Goal: Task Accomplishment & Management: Use online tool/utility

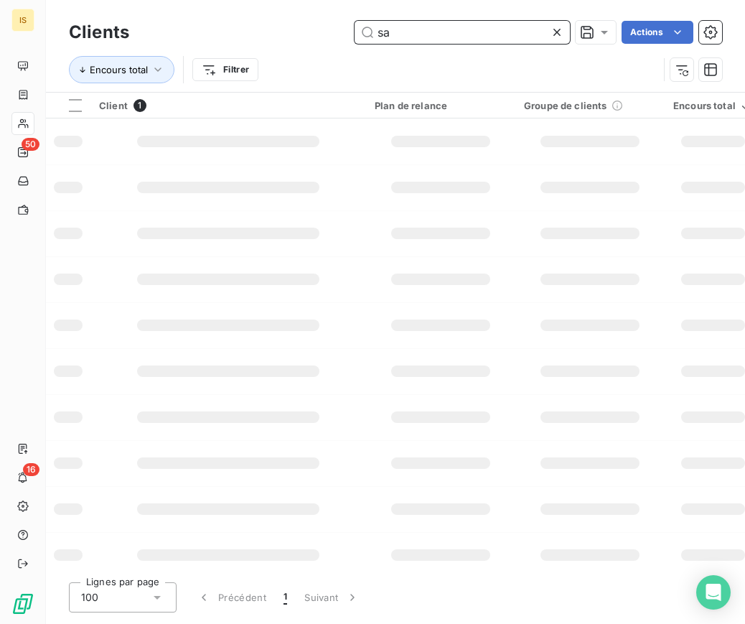
type input "s"
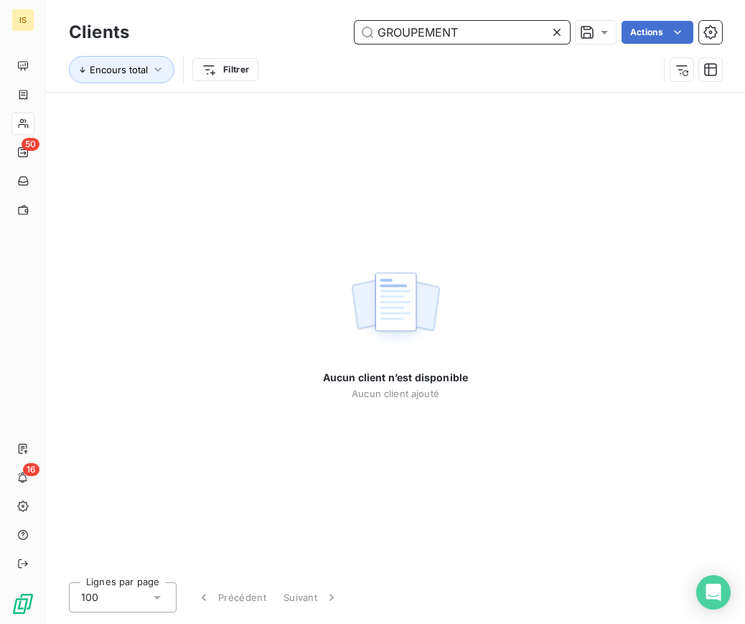
drag, startPoint x: 405, startPoint y: 37, endPoint x: 319, endPoint y: 40, distance: 85.5
click at [319, 40] on div "GROUPEMENT Actions" at bounding box center [434, 32] width 576 height 23
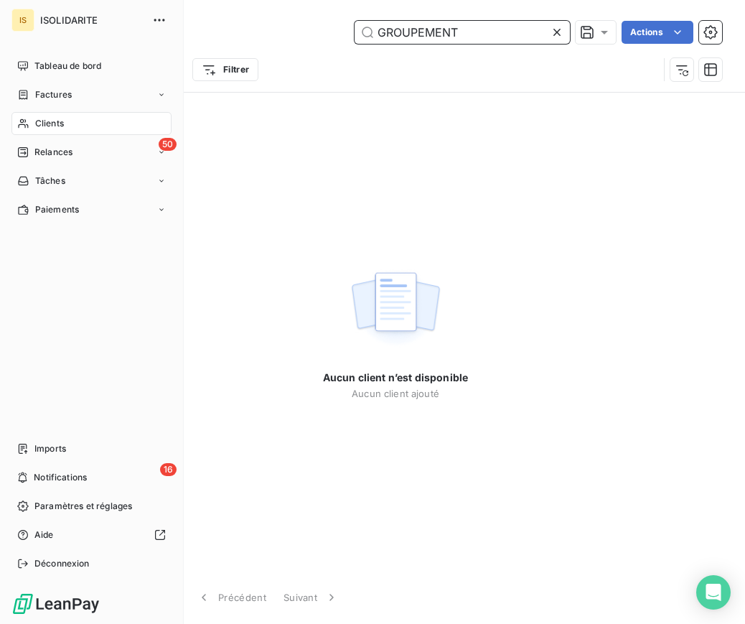
type input "GROUPEMENT"
click at [47, 121] on span "Clients" at bounding box center [49, 123] width 29 height 13
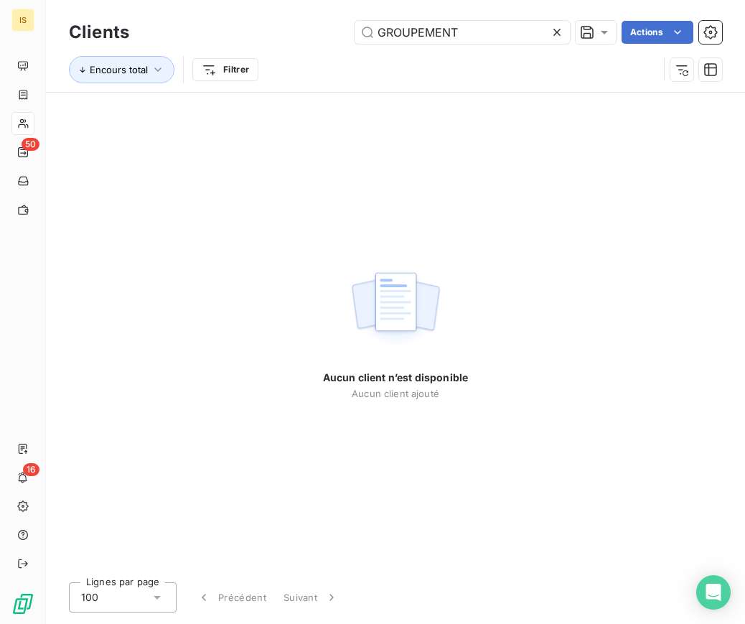
click at [556, 35] on icon at bounding box center [557, 32] width 14 height 14
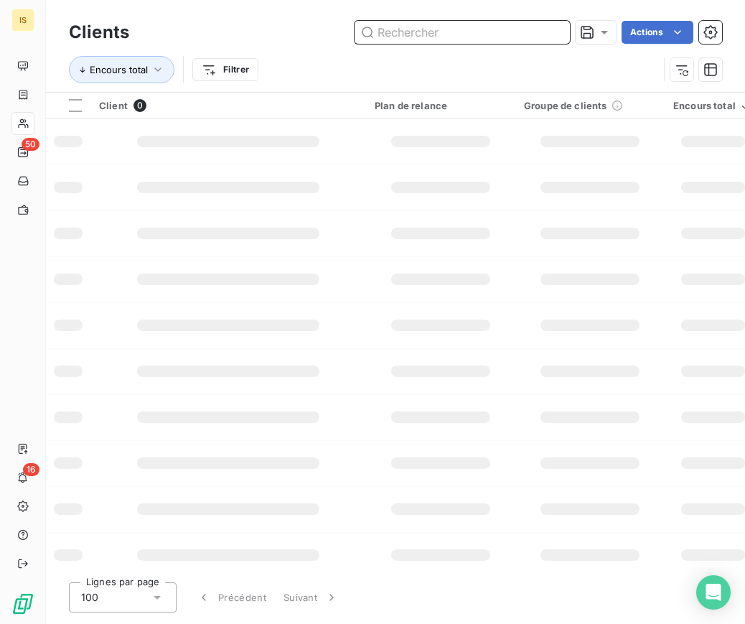
click at [500, 34] on input "text" at bounding box center [462, 32] width 215 height 23
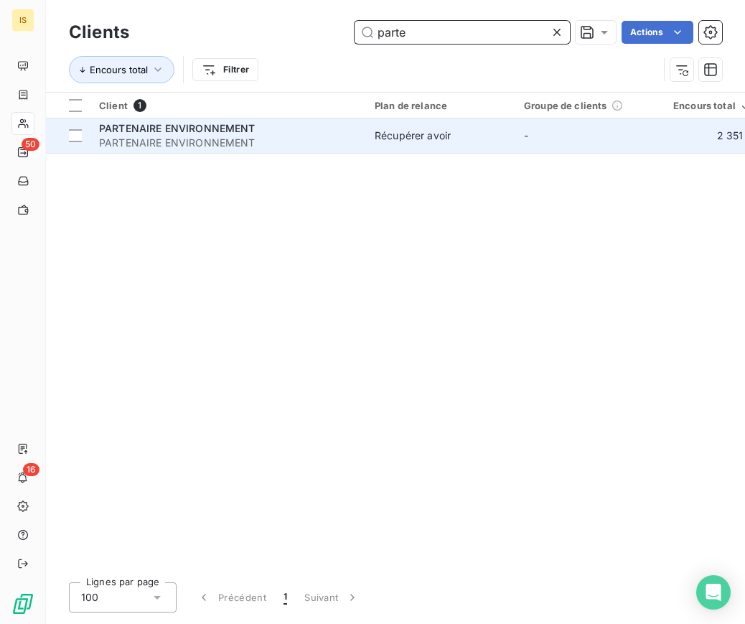
type input "parte"
click at [243, 139] on span "PARTENAIRE ENVIRONNEMENT" at bounding box center [228, 143] width 258 height 14
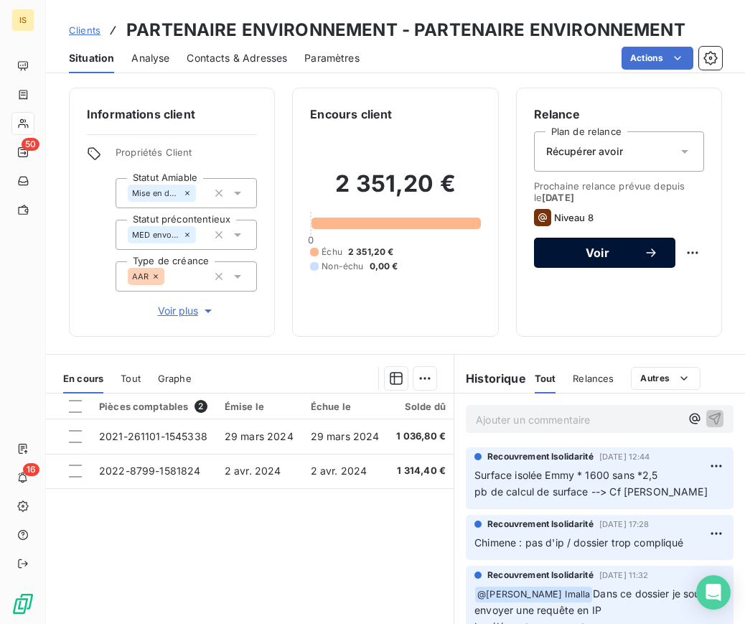
click at [597, 253] on span "Voir" at bounding box center [597, 252] width 93 height 11
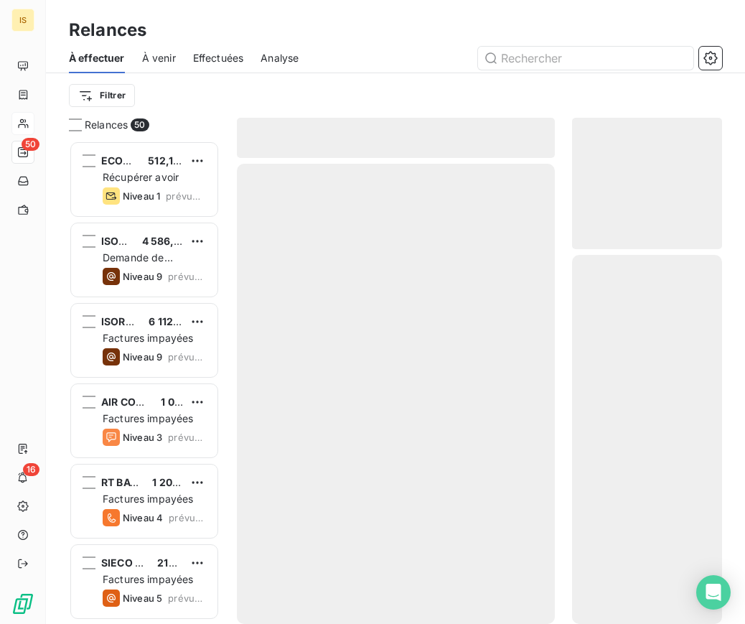
scroll to position [472, 139]
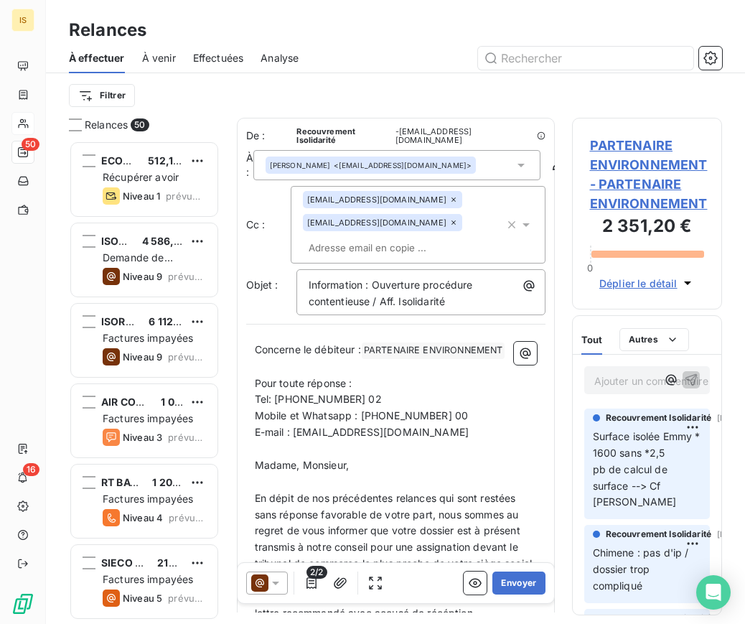
click at [281, 576] on div at bounding box center [267, 582] width 42 height 23
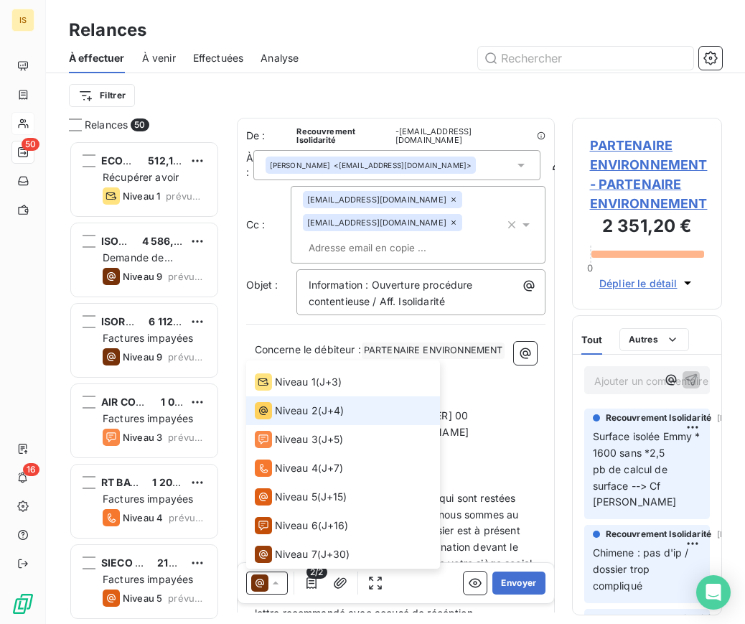
scroll to position [0, 0]
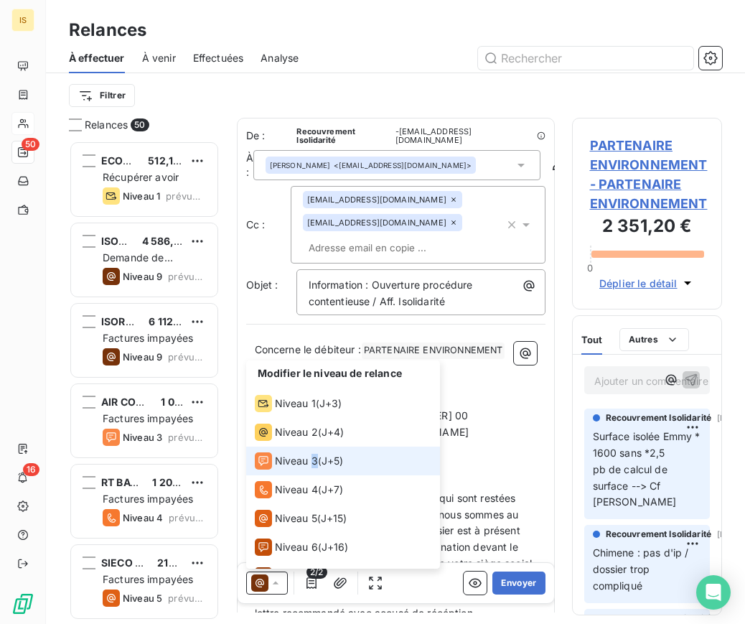
click at [313, 447] on li "Niveau 3 ( J+5 )" at bounding box center [343, 461] width 194 height 29
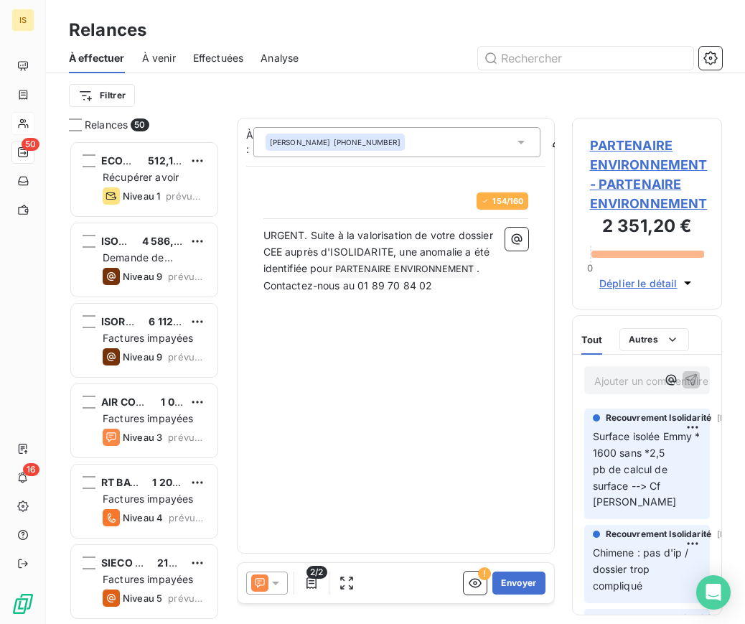
scroll to position [472, 139]
click at [531, 577] on button "Envoyer" at bounding box center [519, 582] width 52 height 23
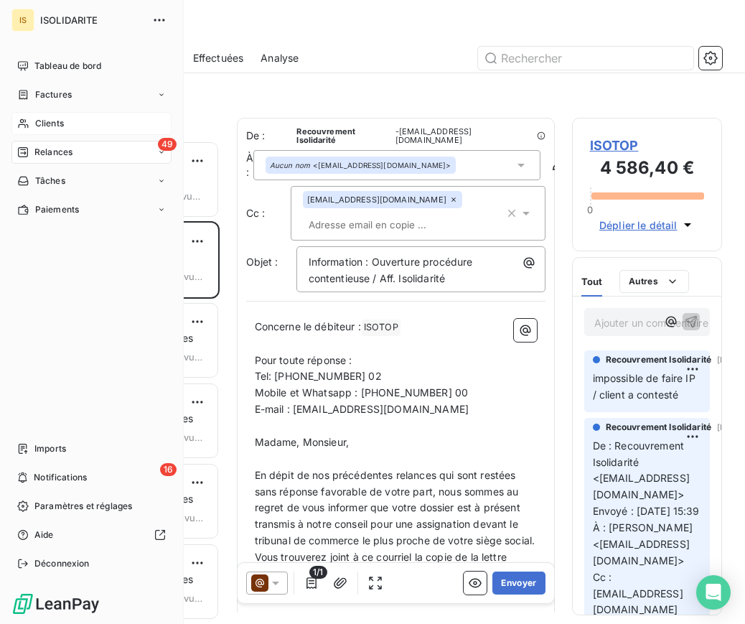
click at [50, 123] on span "Clients" at bounding box center [49, 123] width 29 height 13
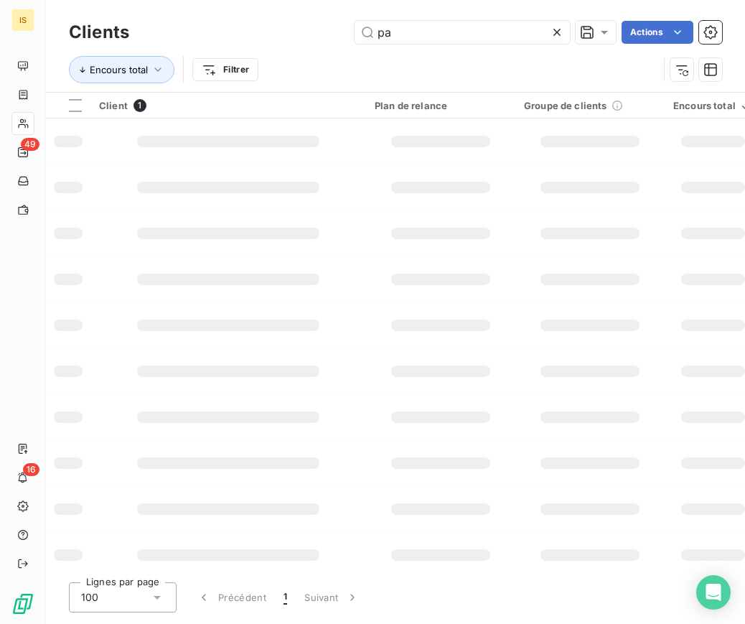
type input "p"
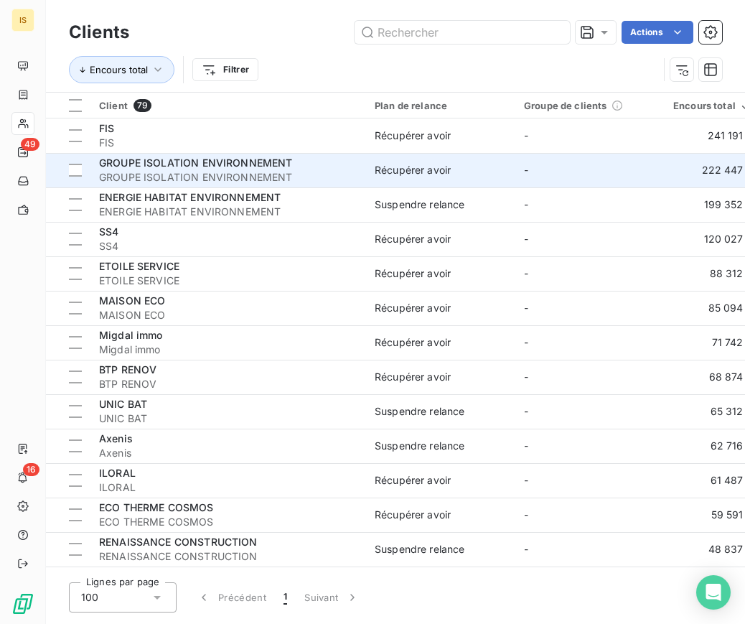
scroll to position [1, 0]
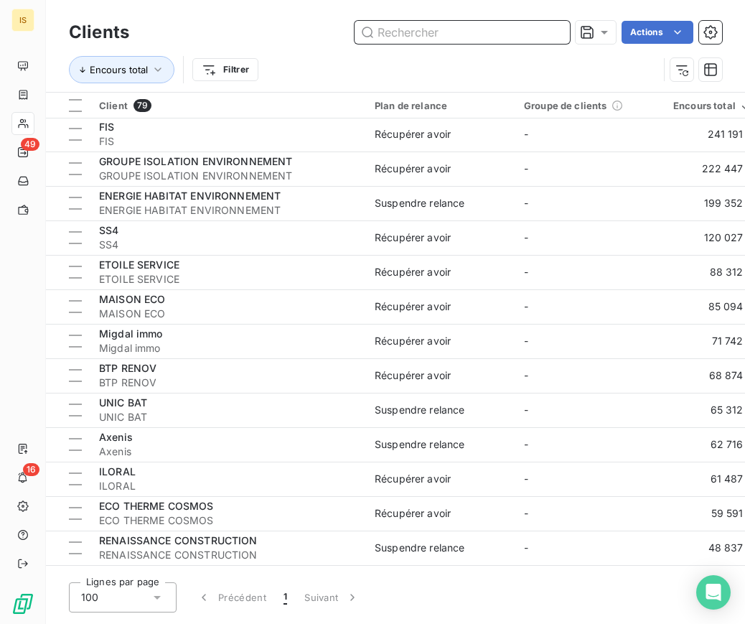
click at [399, 30] on input "text" at bounding box center [462, 32] width 215 height 23
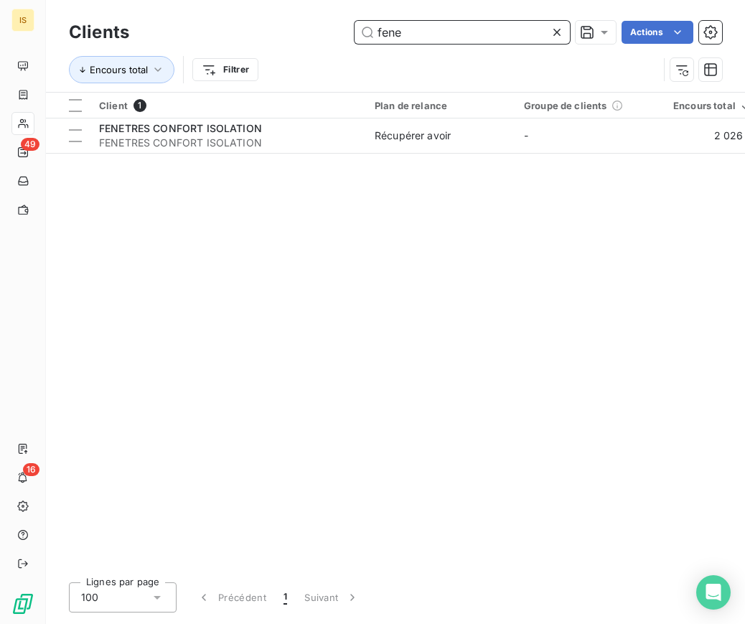
scroll to position [0, 0]
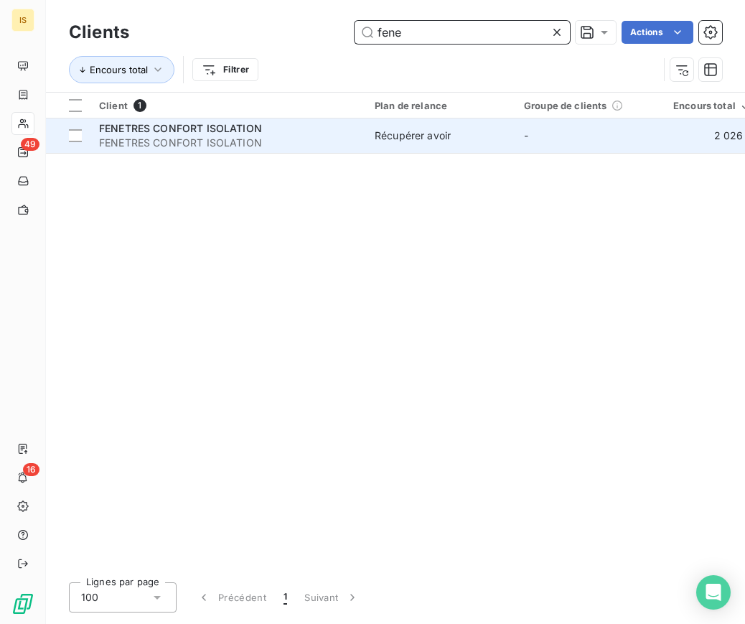
type input "fene"
click at [275, 144] on span "FENETRES CONFORT ISOLATION" at bounding box center [228, 143] width 258 height 14
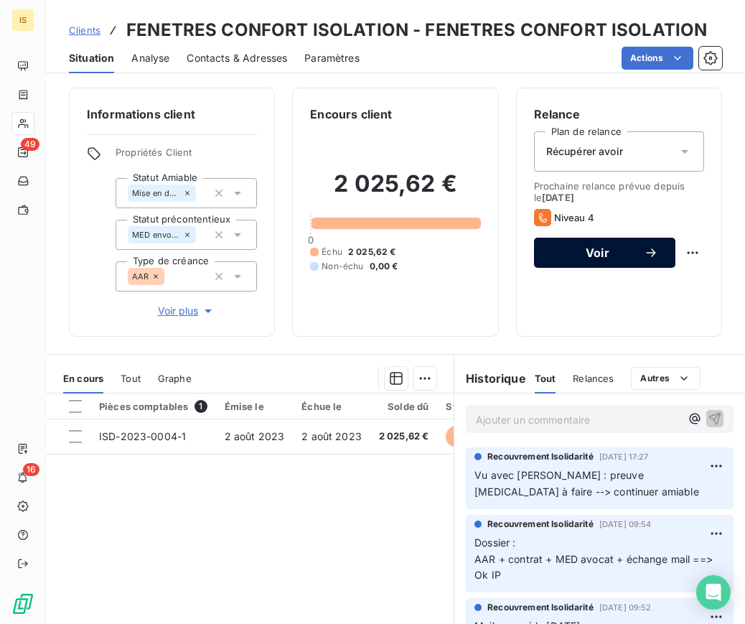
click at [610, 253] on span "Voir" at bounding box center [597, 252] width 93 height 11
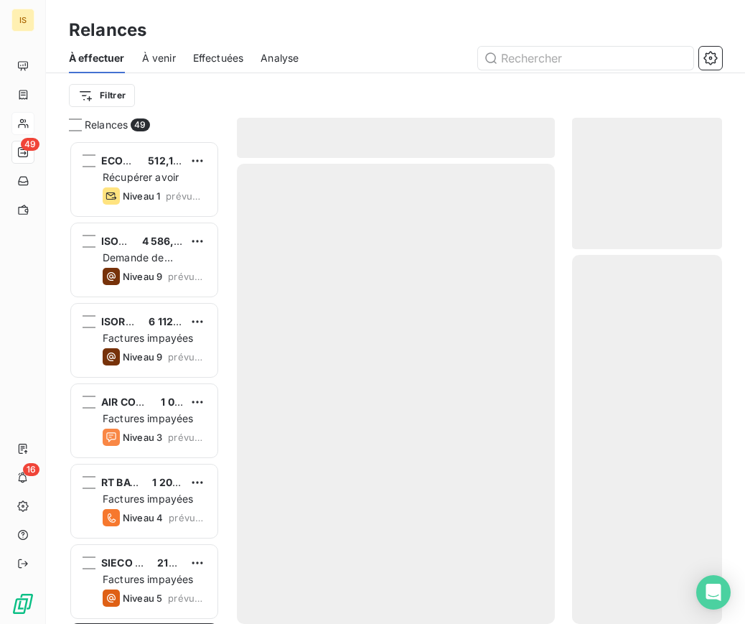
scroll to position [472, 139]
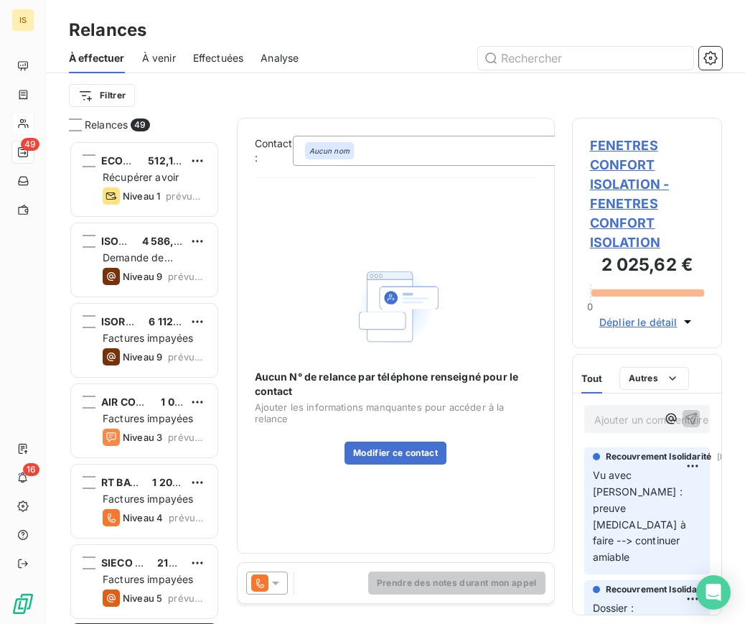
click at [270, 579] on div at bounding box center [267, 582] width 42 height 23
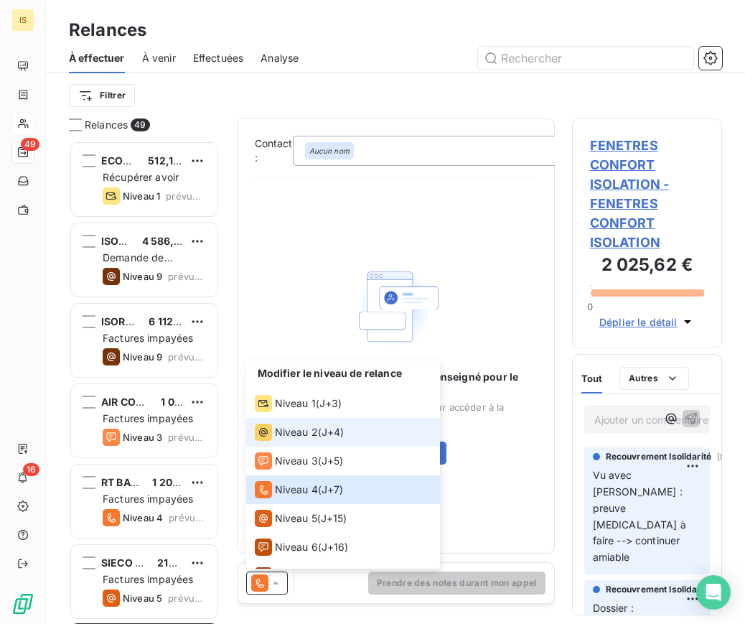
click at [310, 425] on span "Niveau 2" at bounding box center [296, 432] width 43 height 14
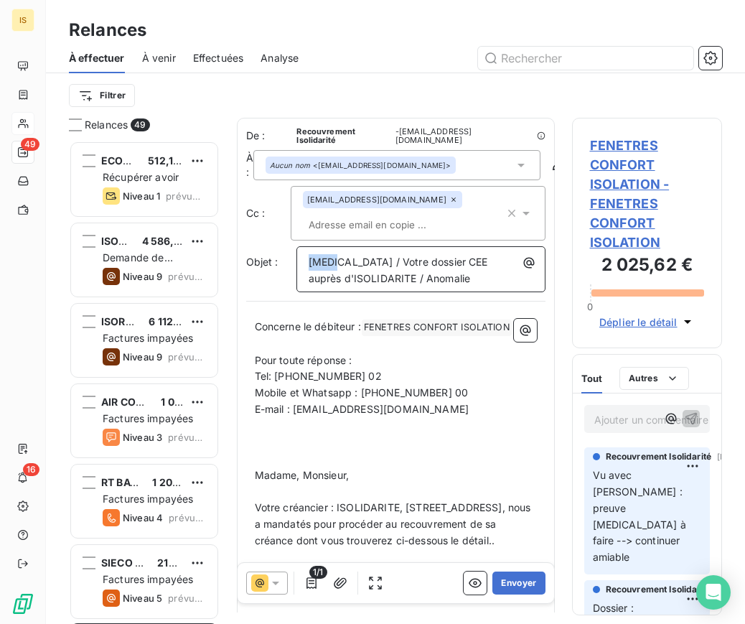
drag, startPoint x: 344, startPoint y: 261, endPoint x: 294, endPoint y: 262, distance: 49.5
click at [294, 262] on div "Objet : [MEDICAL_DATA] / Votre dossier CEE auprès d'ISOLIDARITE / Anomalie" at bounding box center [395, 269] width 299 height 46
click at [523, 264] on icon "button" at bounding box center [528, 263] width 11 height 11
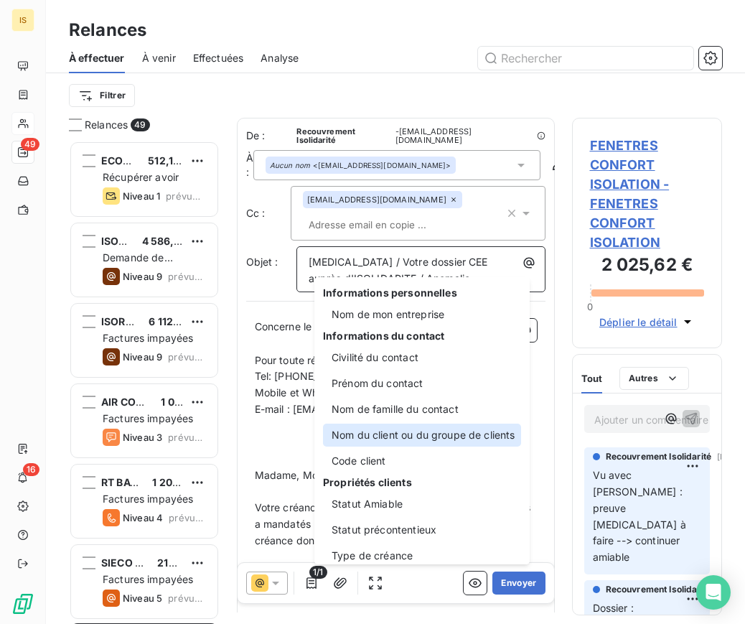
click at [431, 431] on div "Nom du client ou du groupe de clients" at bounding box center [422, 435] width 198 height 23
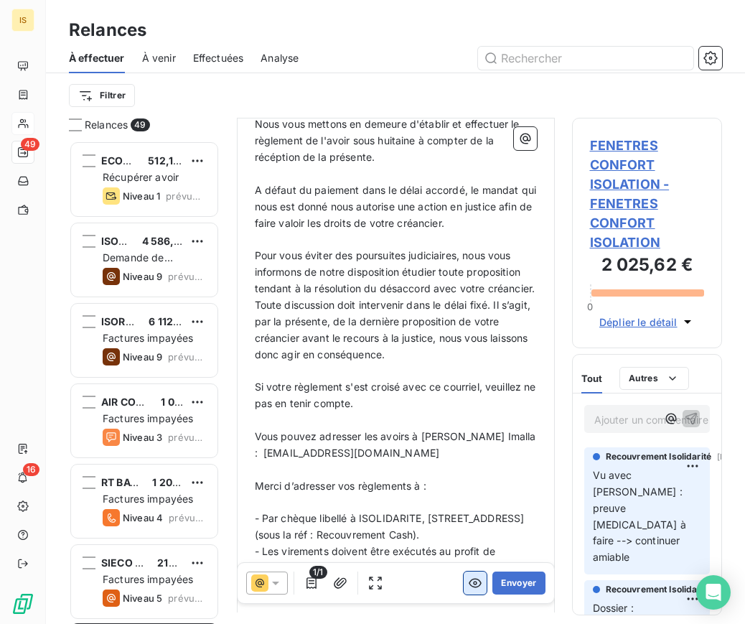
scroll to position [668, 0]
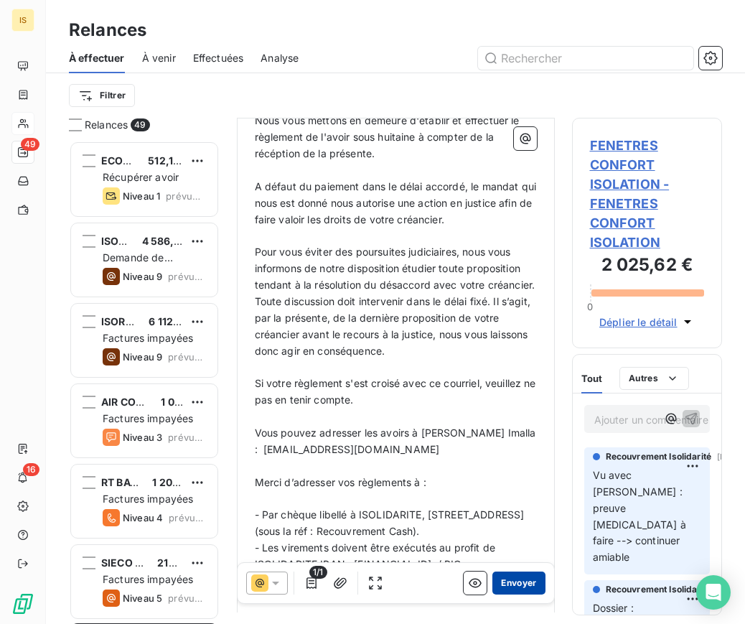
click at [508, 573] on button "Envoyer" at bounding box center [519, 582] width 52 height 23
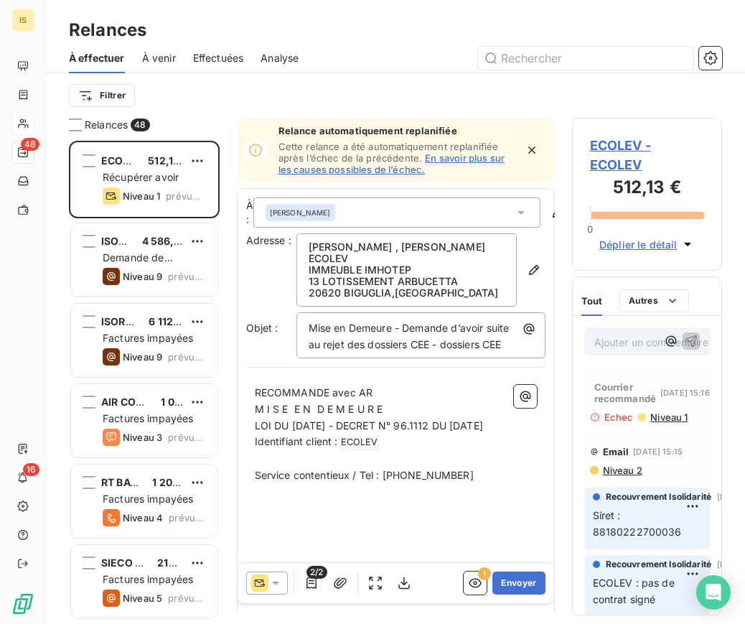
click at [528, 150] on icon "button" at bounding box center [532, 150] width 14 height 14
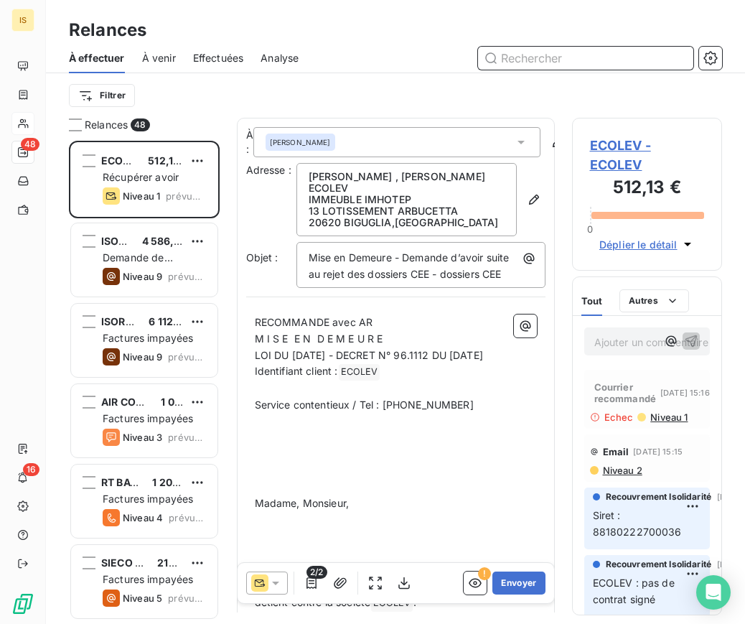
click at [582, 55] on input "text" at bounding box center [585, 58] width 215 height 23
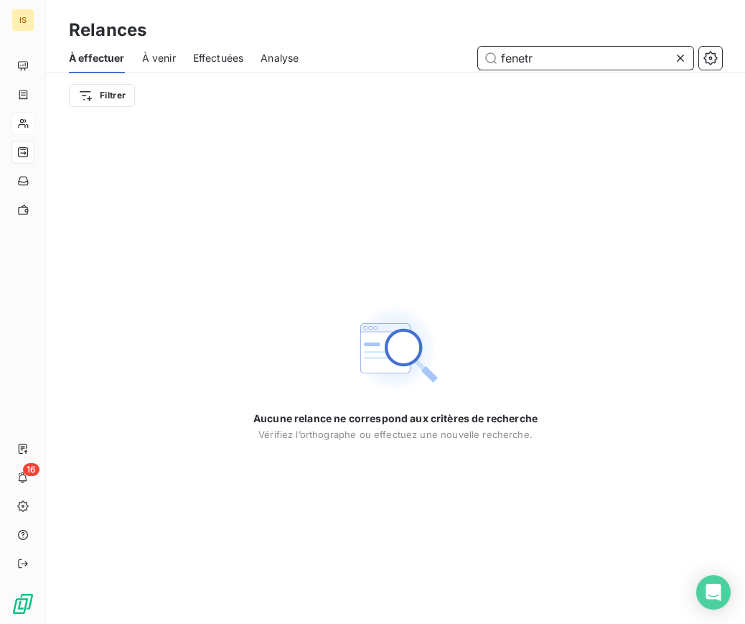
click at [569, 60] on input "fenetr" at bounding box center [585, 58] width 215 height 23
click at [568, 59] on input "fenetr" at bounding box center [585, 58] width 215 height 23
click at [564, 57] on input "fenetr" at bounding box center [585, 58] width 215 height 23
click at [563, 57] on input "fenetr" at bounding box center [585, 58] width 215 height 23
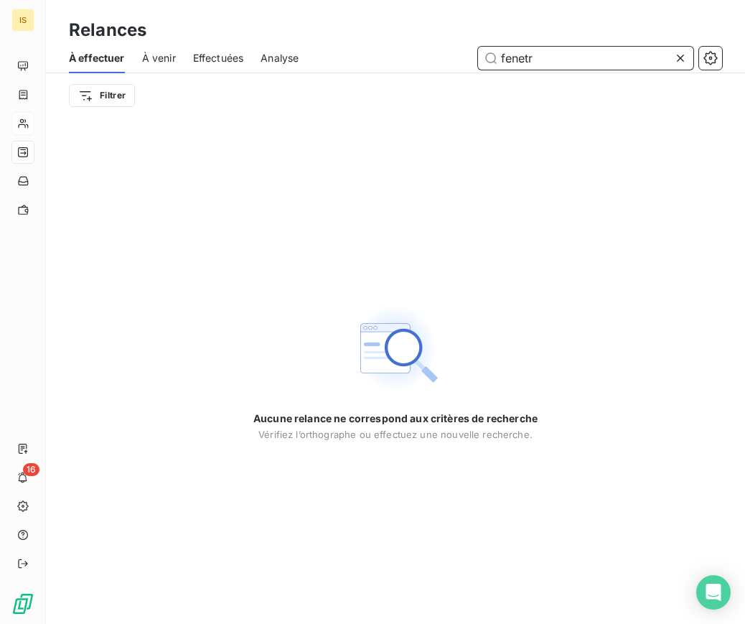
click at [563, 57] on input "fenetr" at bounding box center [585, 58] width 215 height 23
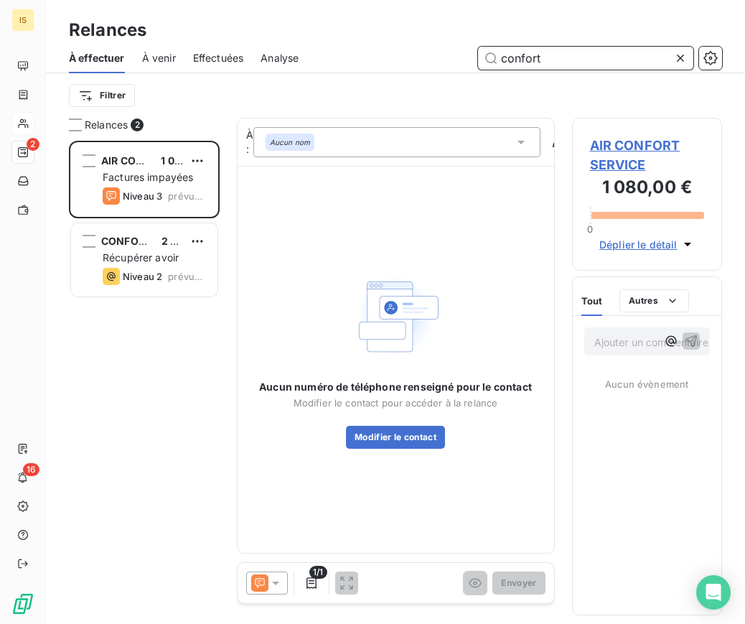
scroll to position [472, 139]
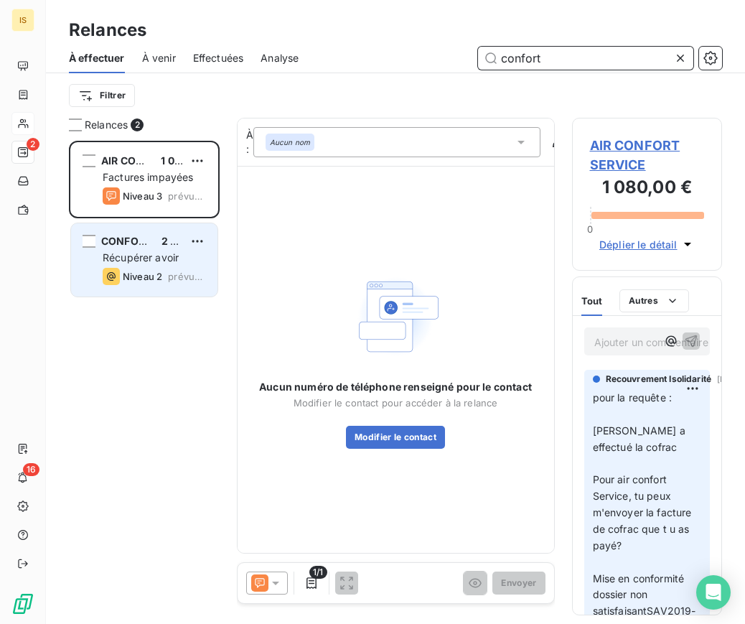
type input "confort"
click at [151, 256] on span "Récupérer avoir" at bounding box center [141, 257] width 76 height 12
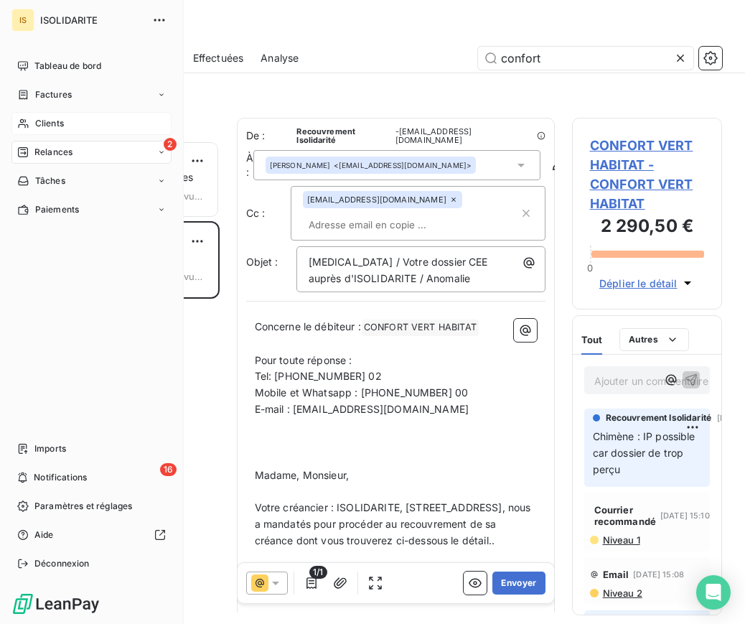
click at [46, 121] on span "Clients" at bounding box center [49, 123] width 29 height 13
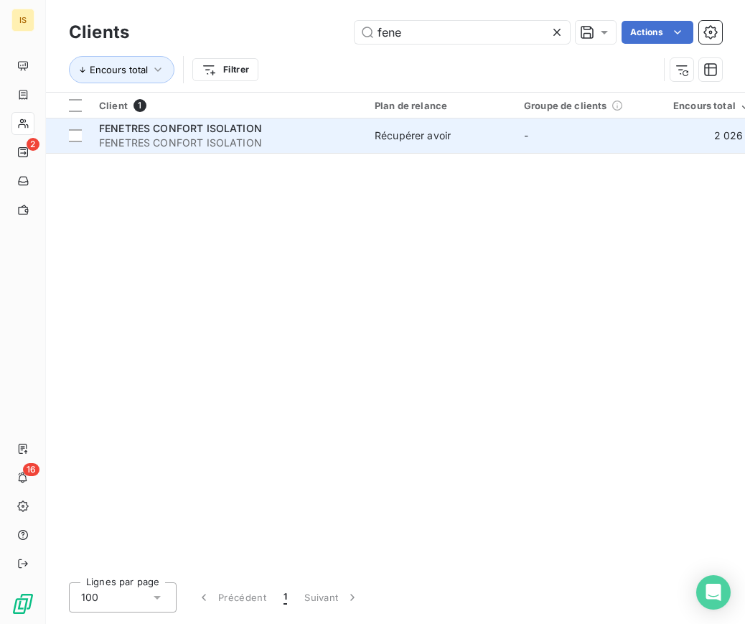
click at [298, 132] on div "FENETRES CONFORT ISOLATION" at bounding box center [228, 128] width 258 height 14
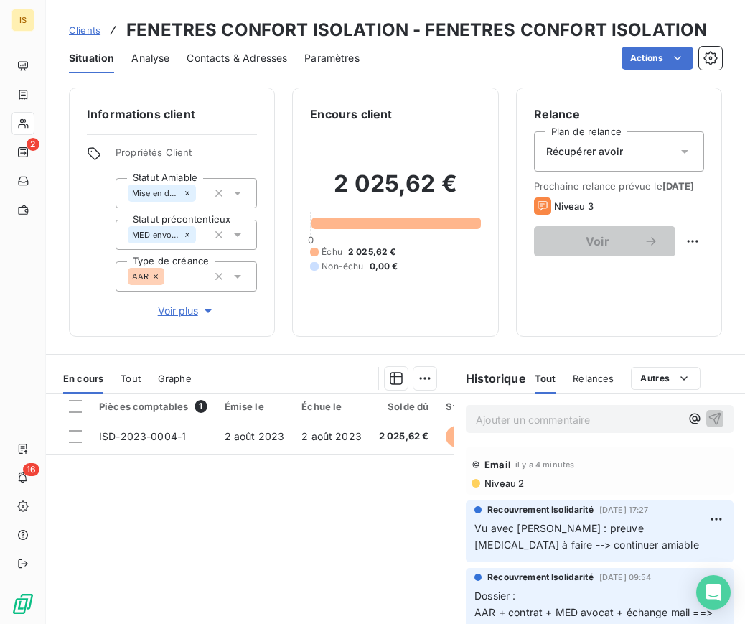
click at [508, 481] on span "Niveau 2" at bounding box center [503, 482] width 41 height 11
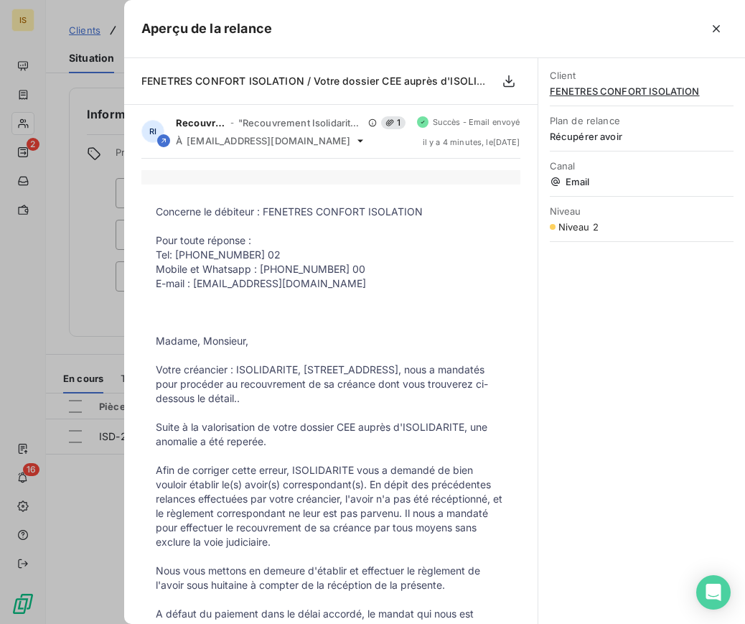
click at [589, 90] on span "FENETRES CONFORT ISOLATION" at bounding box center [642, 90] width 184 height 11
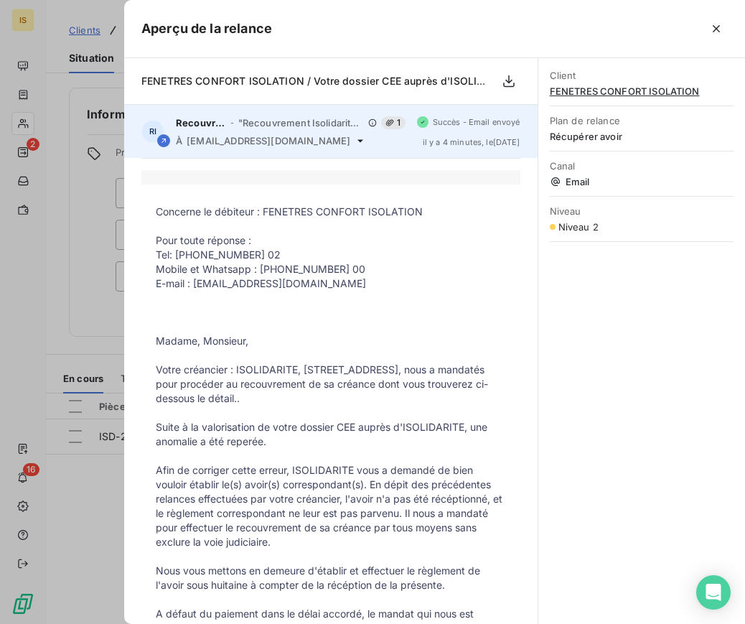
click at [381, 123] on span "1" at bounding box center [393, 122] width 24 height 13
click at [289, 139] on span "[EMAIL_ADDRESS][DOMAIN_NAME]" at bounding box center [269, 140] width 164 height 11
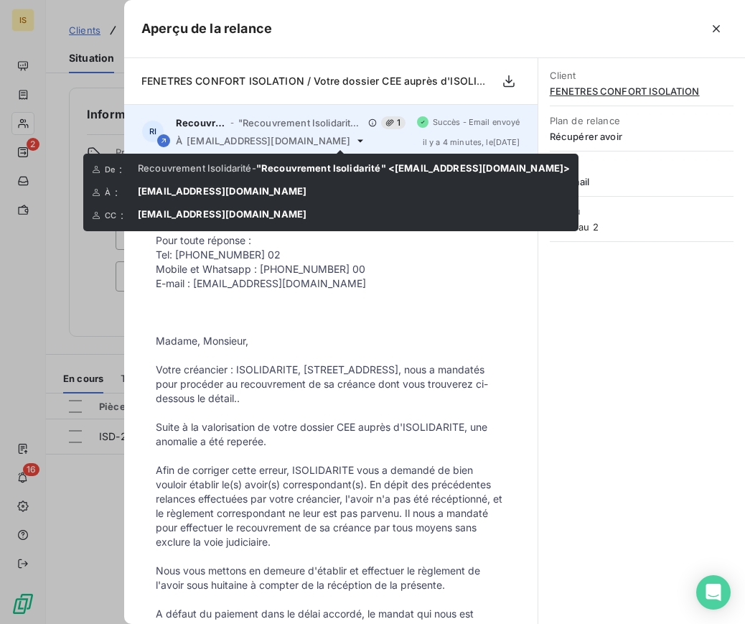
click at [355, 141] on icon at bounding box center [360, 140] width 11 height 11
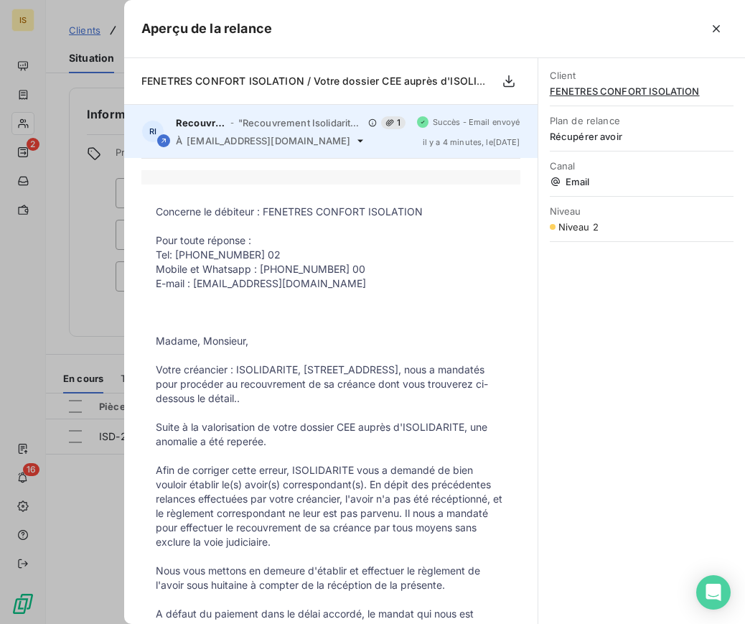
click at [355, 143] on icon at bounding box center [360, 140] width 11 height 11
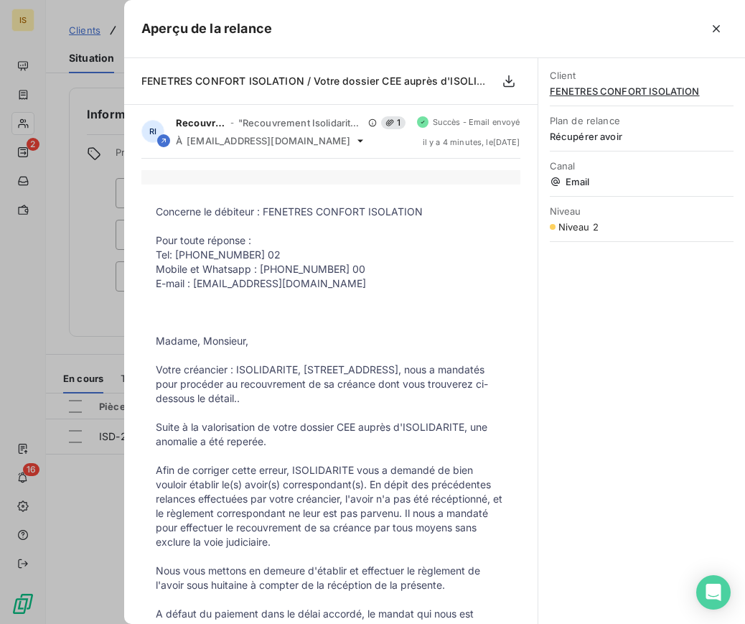
click at [51, 346] on div at bounding box center [372, 312] width 745 height 624
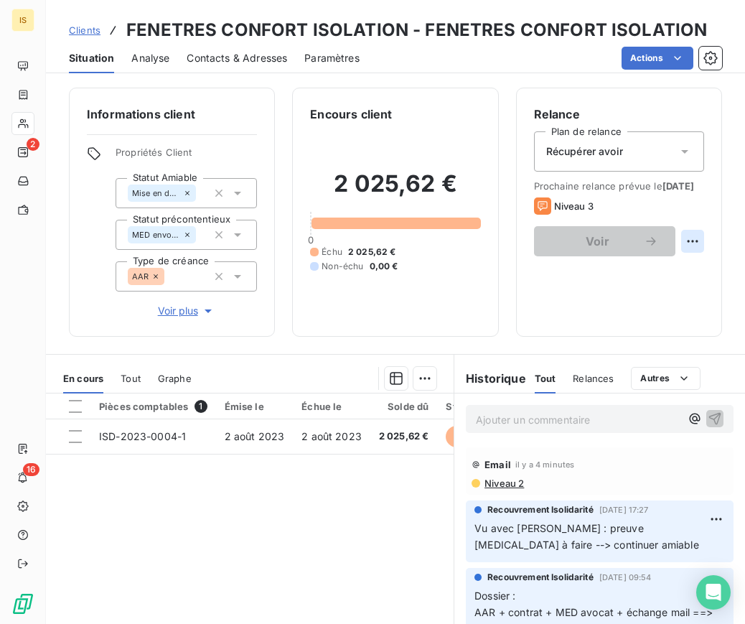
click at [675, 251] on html "IS 2 16 Clients FENETRES CONFORT ISOLATION - FENETRES CONFORT ISOLATION Situati…" at bounding box center [372, 312] width 745 height 624
click at [619, 276] on div "Replanifier cette action" at bounding box center [623, 284] width 129 height 23
select select "8"
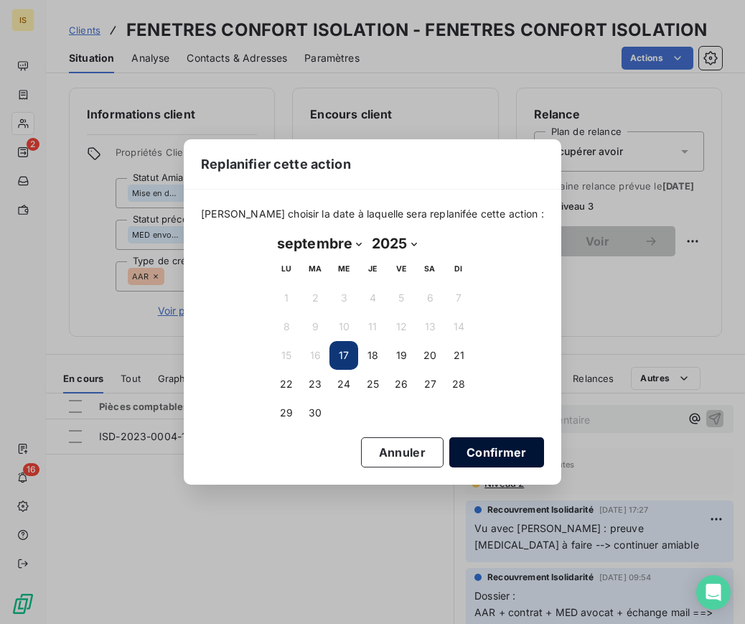
click at [475, 451] on button "Confirmer" at bounding box center [496, 452] width 95 height 30
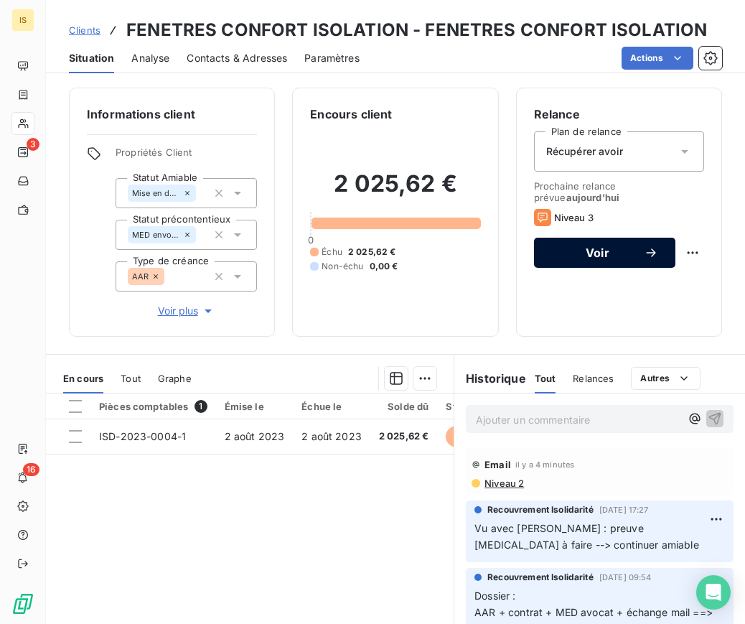
click at [602, 251] on span "Voir" at bounding box center [597, 252] width 93 height 11
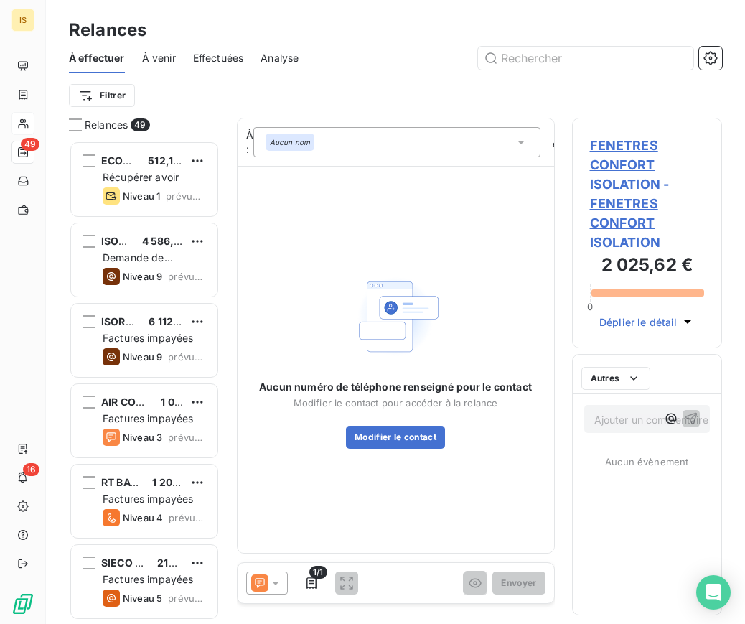
scroll to position [472, 139]
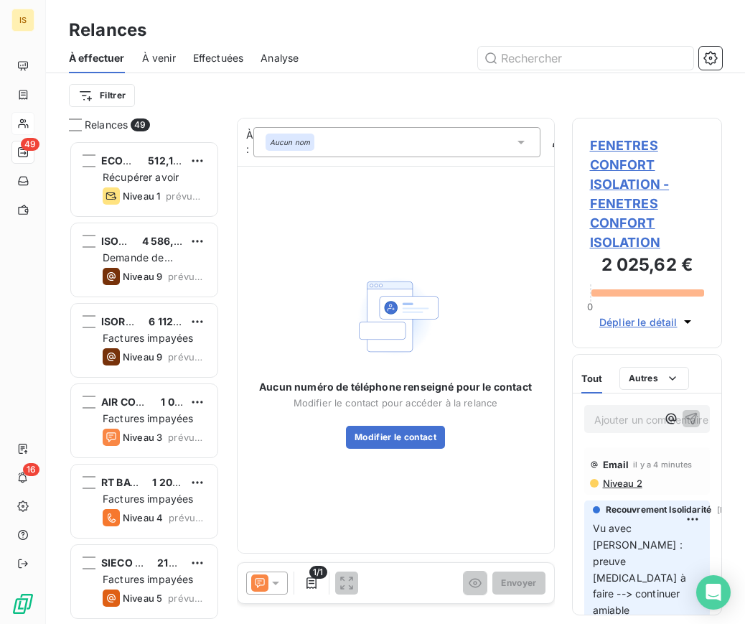
click at [267, 583] on icon at bounding box center [259, 582] width 17 height 17
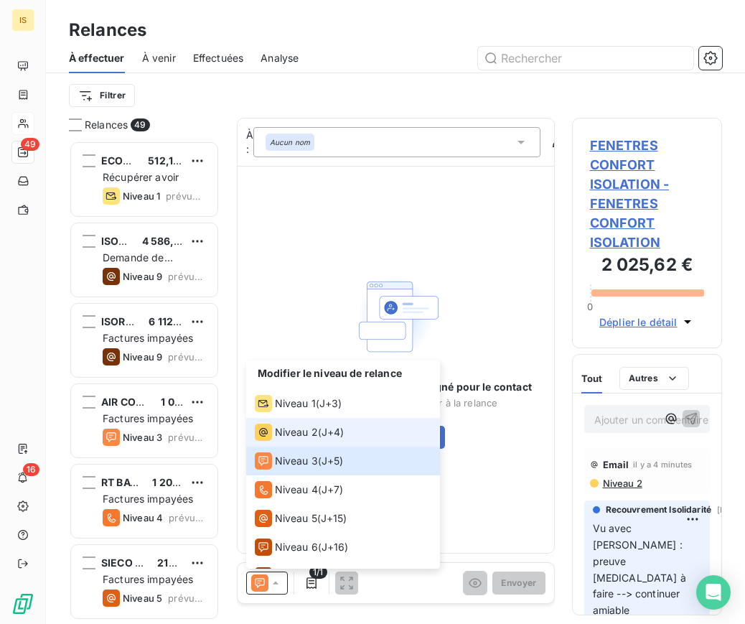
click at [306, 428] on span "Niveau 2" at bounding box center [296, 432] width 43 height 14
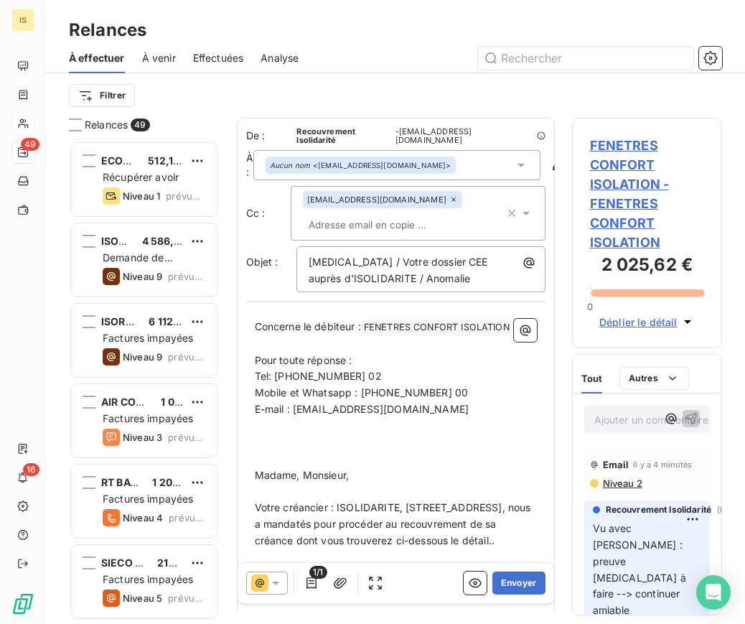
click at [480, 163] on div "Aucun nom <[EMAIL_ADDRESS][DOMAIN_NAME]>" at bounding box center [396, 165] width 287 height 30
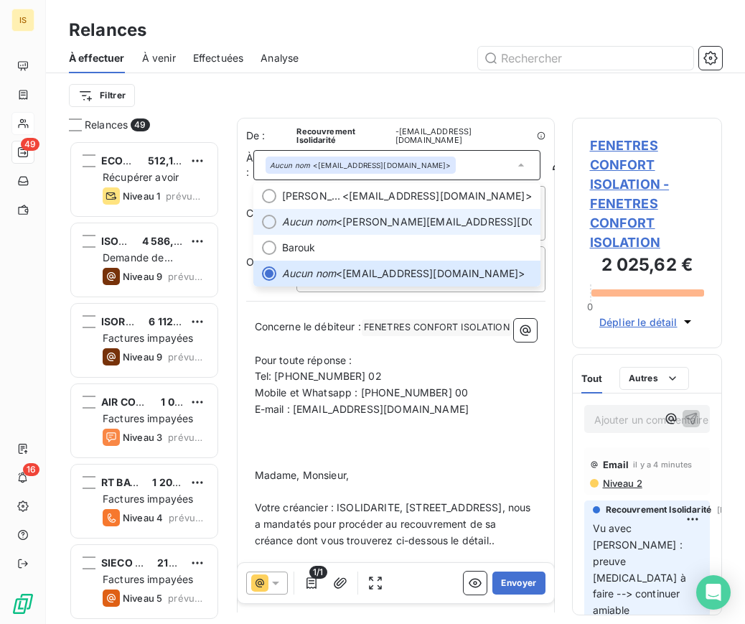
click at [431, 220] on span "Aucun nom <[PERSON_NAME][EMAIL_ADDRESS][DOMAIN_NAME]>" at bounding box center [407, 222] width 250 height 14
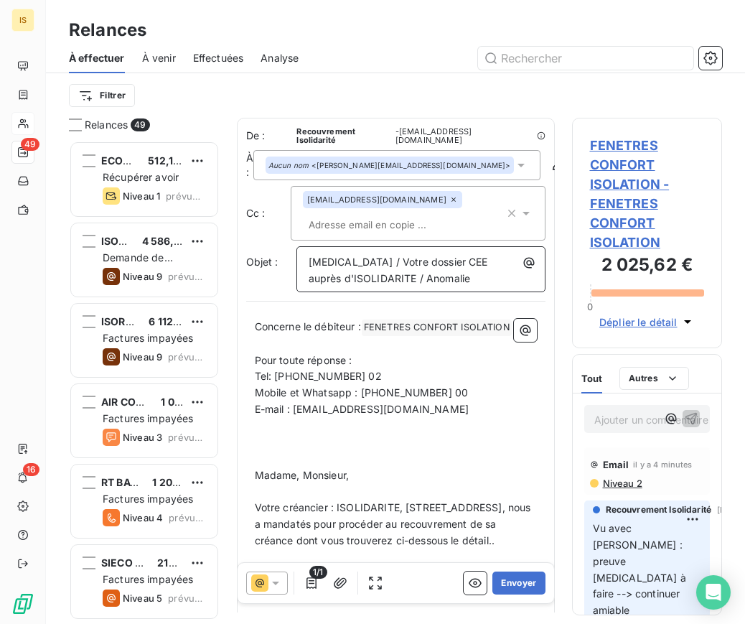
click at [338, 259] on span "[MEDICAL_DATA] / Votre dossier CEE auprès d'ISOLIDARITE / Anomalie" at bounding box center [400, 270] width 182 height 29
drag, startPoint x: 342, startPoint y: 260, endPoint x: 259, endPoint y: 254, distance: 82.8
click at [259, 254] on div "Objet : [MEDICAL_DATA] / Votre dossier CEE auprès d'ISOLIDARITE / Anomalie" at bounding box center [395, 269] width 299 height 46
click at [524, 266] on icon "button" at bounding box center [529, 263] width 14 height 14
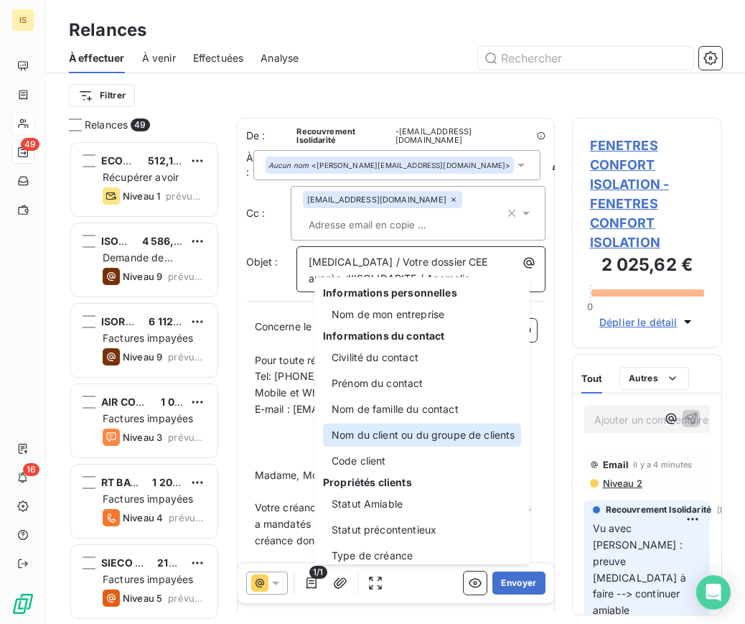
click at [454, 434] on div "Nom du client ou du groupe de clients" at bounding box center [422, 435] width 198 height 23
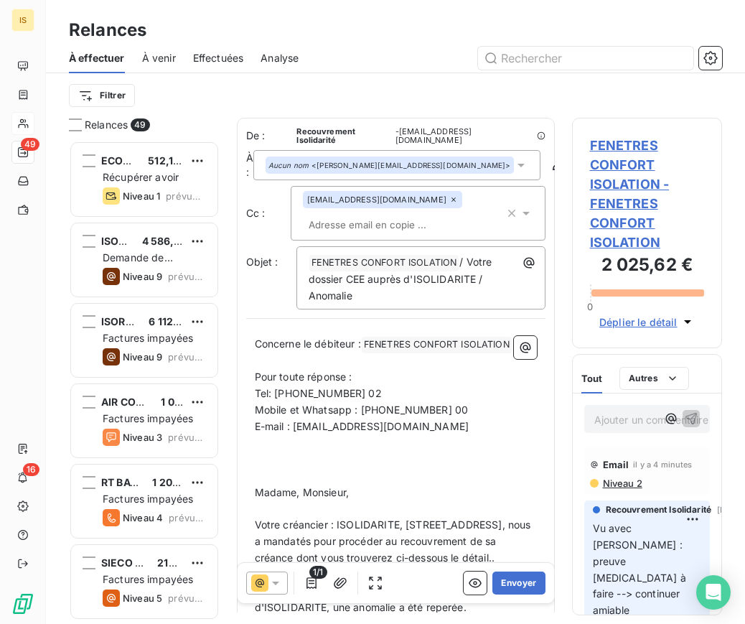
click at [449, 202] on icon at bounding box center [453, 199] width 9 height 9
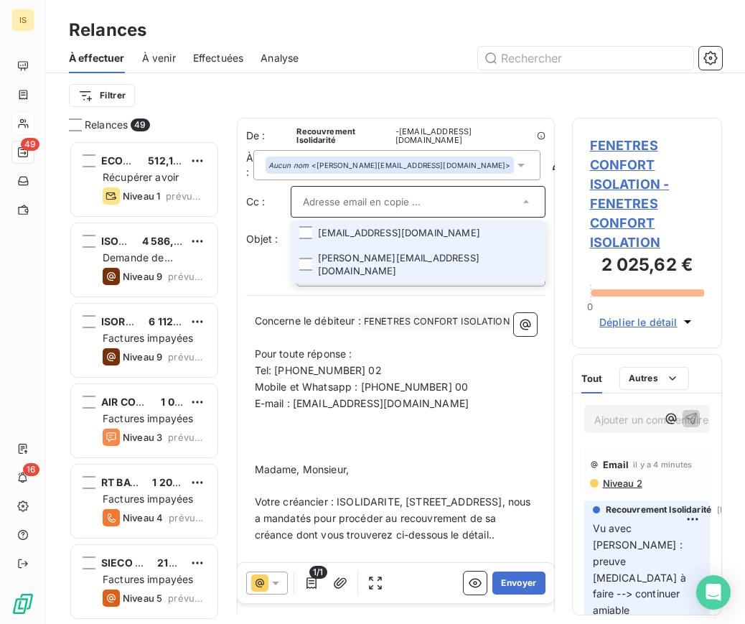
click at [350, 260] on li "[PERSON_NAME][EMAIL_ADDRESS][DOMAIN_NAME]" at bounding box center [418, 265] width 255 height 38
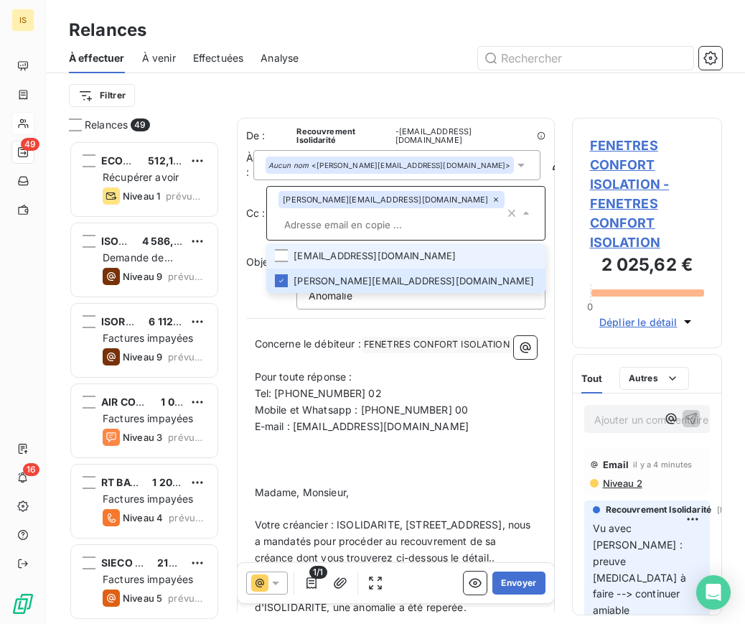
click at [336, 261] on li "[EMAIL_ADDRESS][DOMAIN_NAME]" at bounding box center [405, 255] width 279 height 25
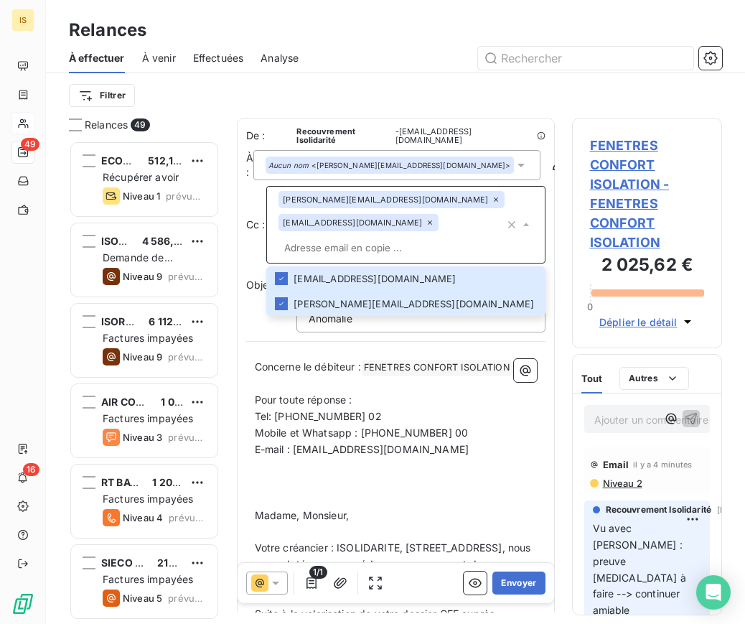
click at [508, 491] on p "﻿" at bounding box center [396, 483] width 282 height 17
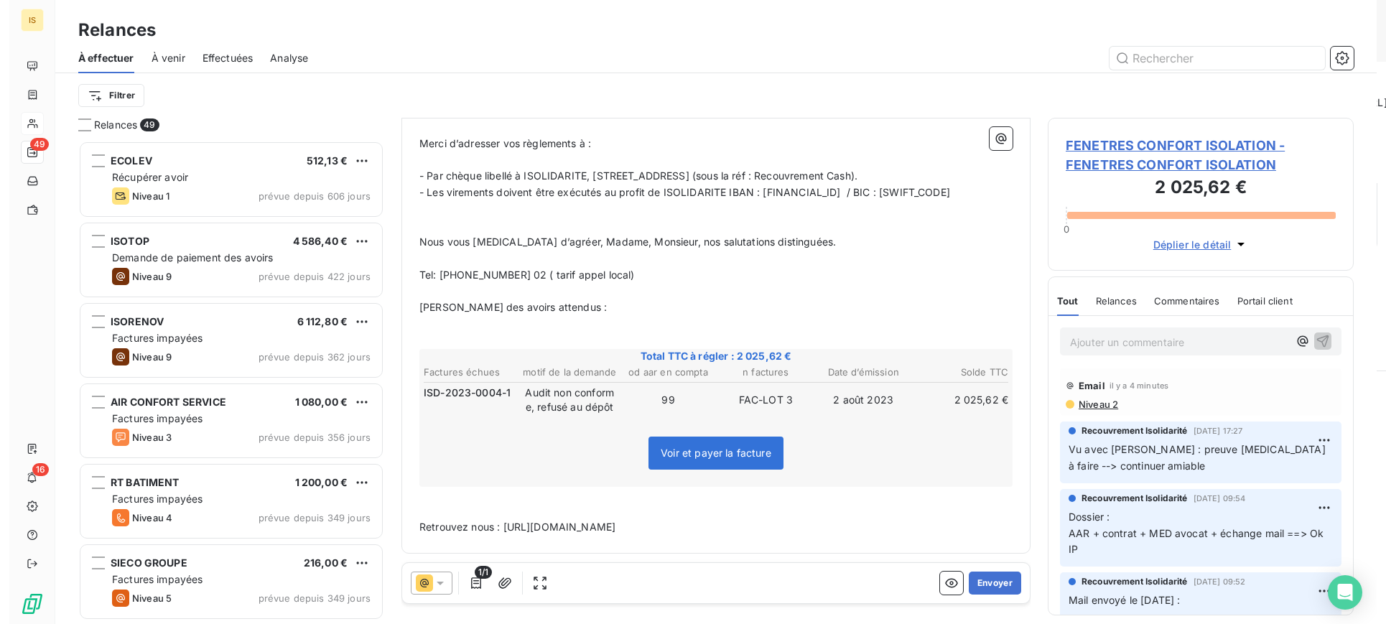
scroll to position [11, 9]
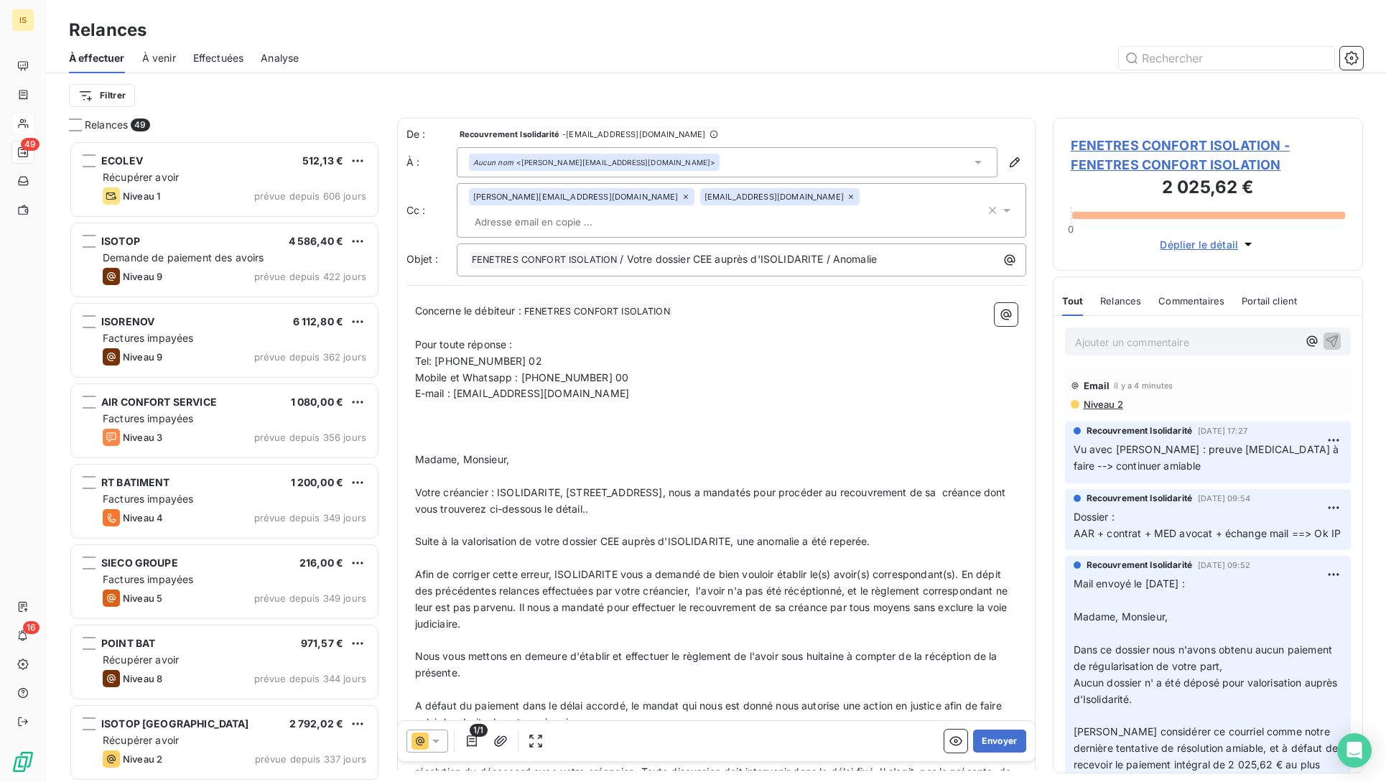
click at [681, 200] on icon at bounding box center [685, 196] width 9 height 9
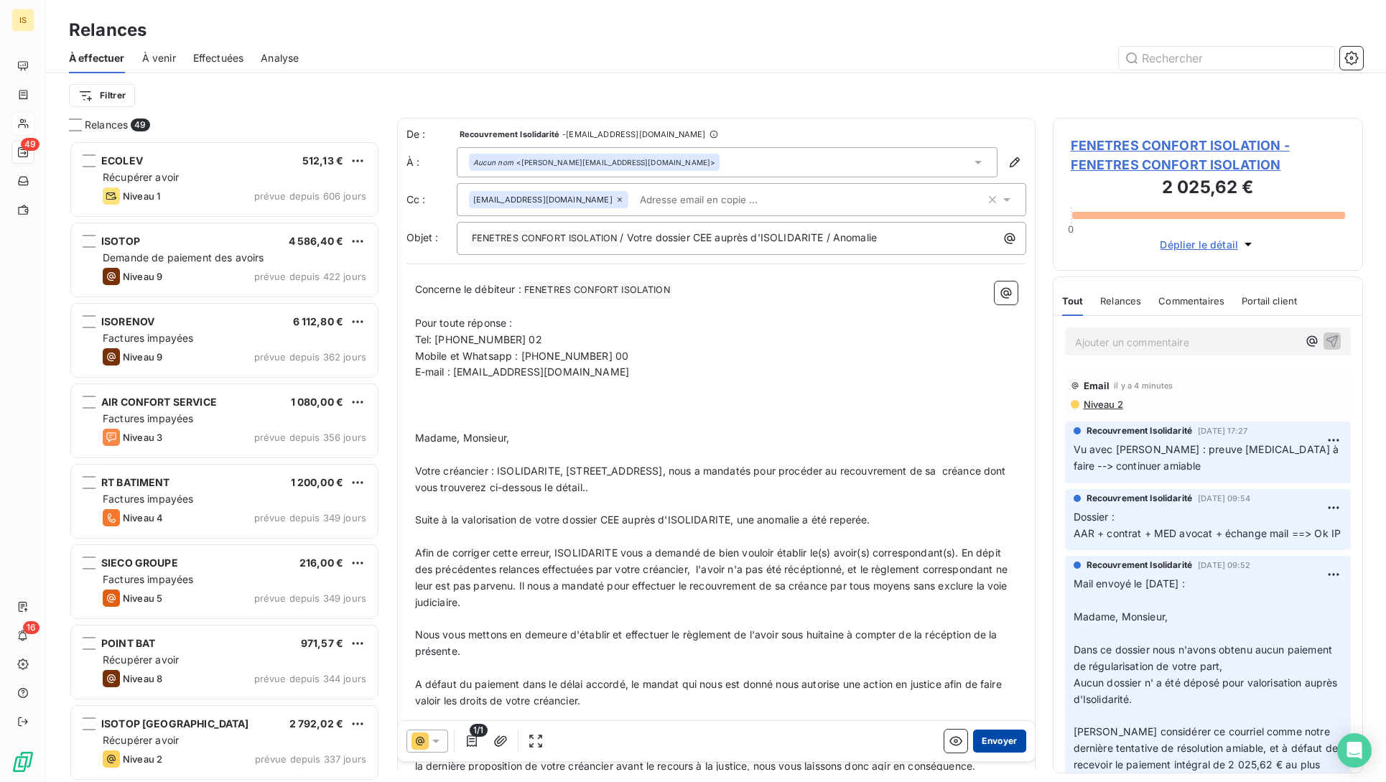
click at [983, 739] on button "Envoyer" at bounding box center [999, 740] width 52 height 23
